Goal: Task Accomplishment & Management: Use online tool/utility

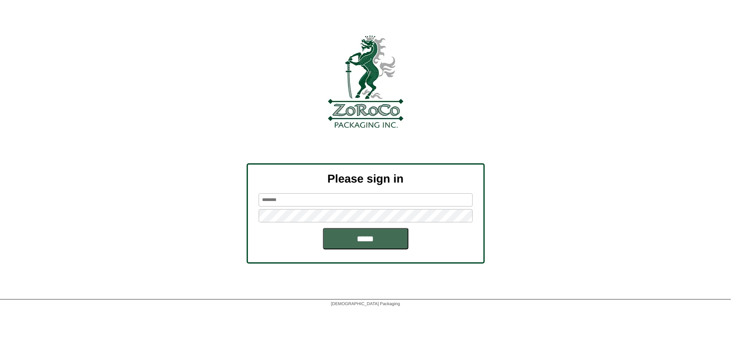
type input "*******"
click at [357, 234] on input "*****" at bounding box center [366, 238] width 86 height 21
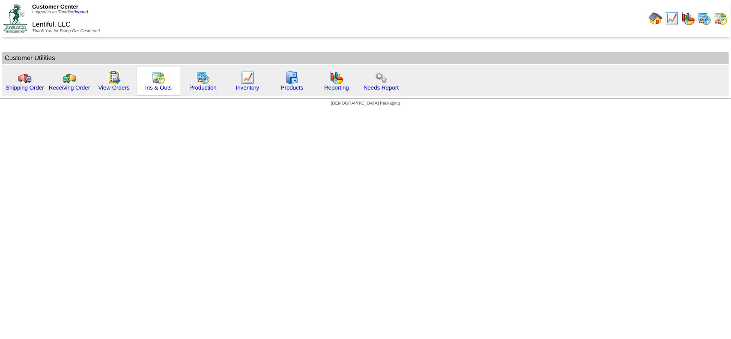
click at [153, 81] on img at bounding box center [159, 78] width 14 height 14
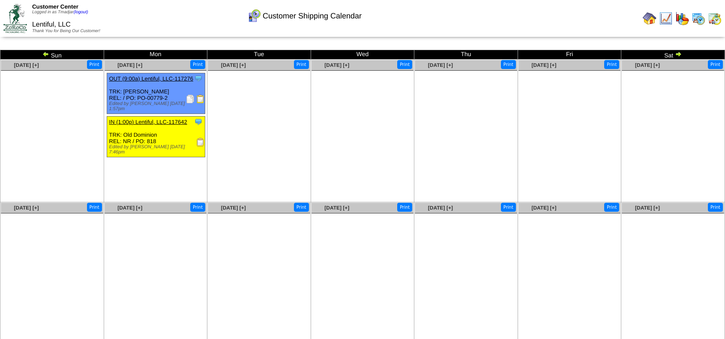
click at [201, 138] on img at bounding box center [200, 142] width 9 height 9
